Goal: Transaction & Acquisition: Download file/media

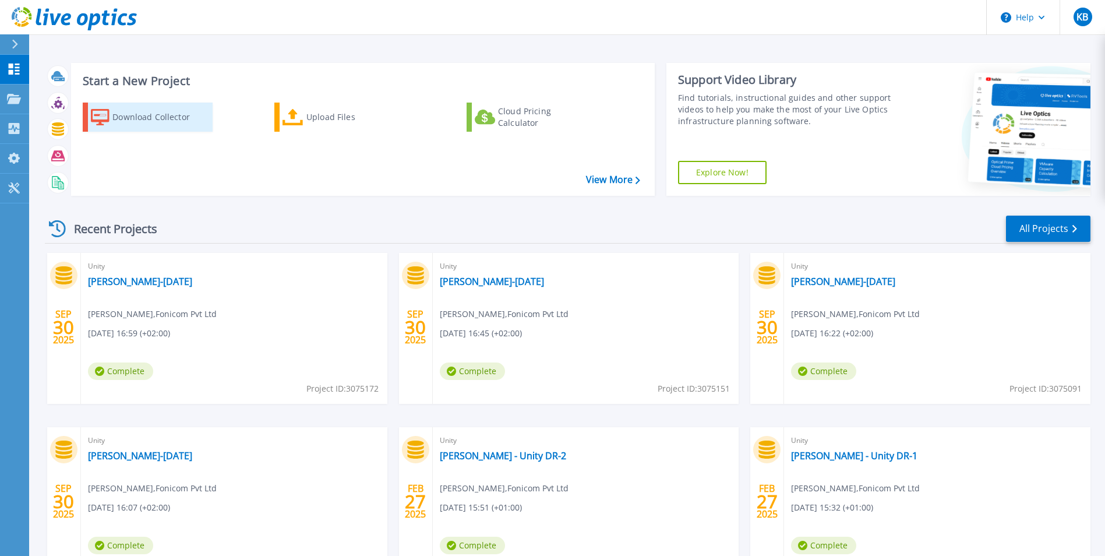
click at [172, 119] on div "Download Collector" at bounding box center [158, 116] width 93 height 23
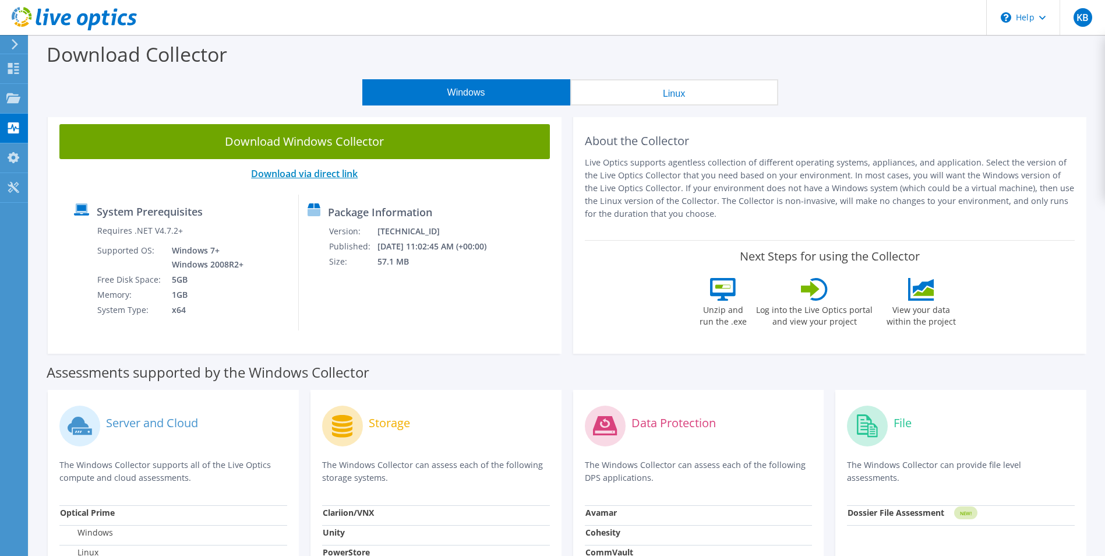
click at [301, 170] on link "Download via direct link" at bounding box center [304, 173] width 107 height 13
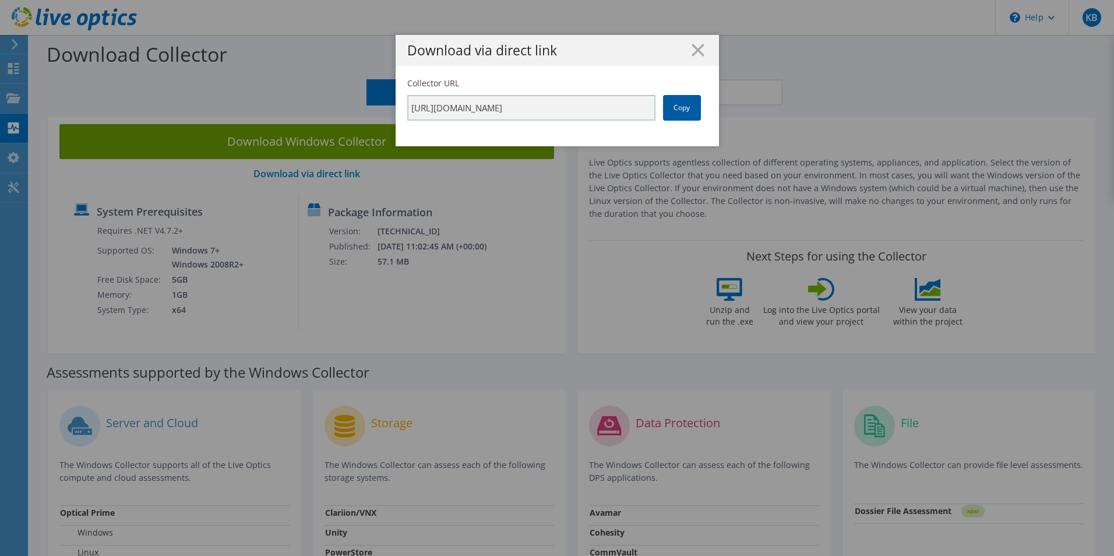
click at [667, 108] on link "Copy" at bounding box center [682, 108] width 38 height 26
click at [694, 52] on line at bounding box center [698, 50] width 12 height 12
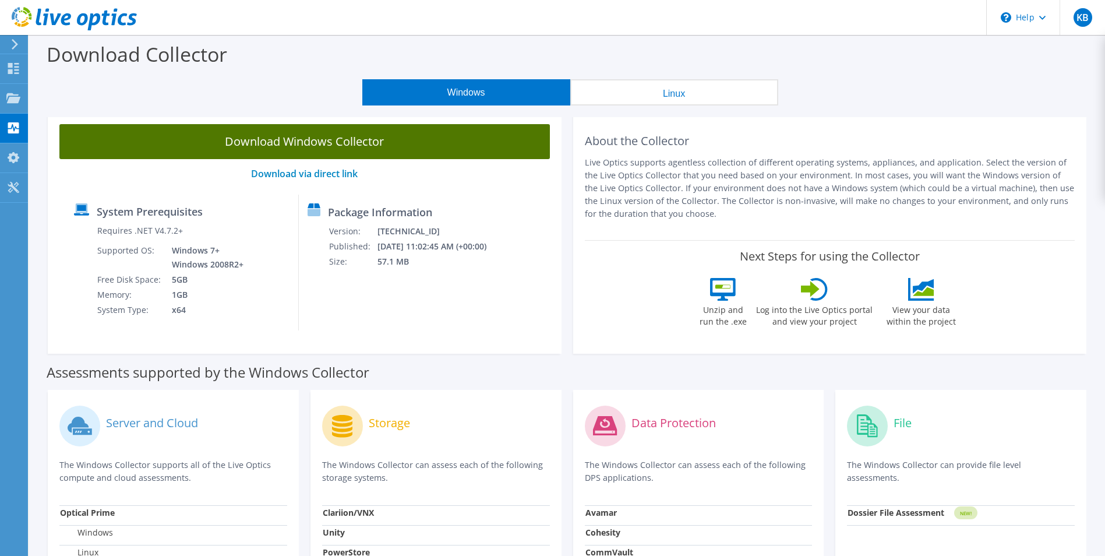
click at [326, 138] on link "Download Windows Collector" at bounding box center [304, 141] width 491 height 35
